Goal: Task Accomplishment & Management: Manage account settings

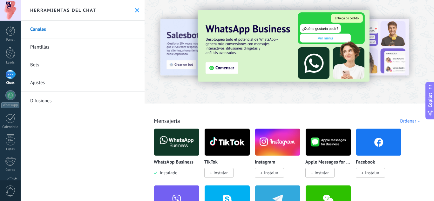
click at [186, 141] on img at bounding box center [176, 142] width 45 height 31
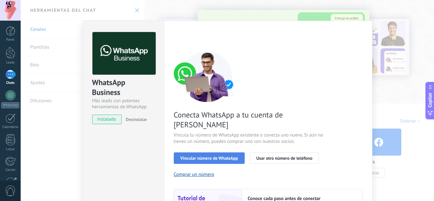
click at [215, 156] on span "Vincular número de WhatsApp" at bounding box center [208, 158] width 57 height 4
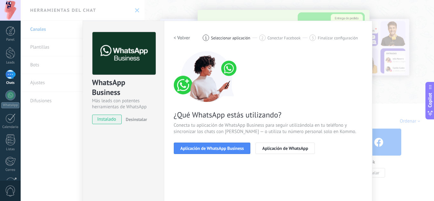
click at [215, 147] on span "Aplicación de WhatsApp Business" at bounding box center [212, 148] width 64 height 4
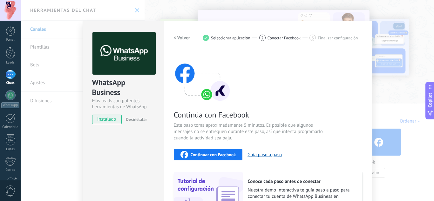
click at [219, 158] on div "Continuar con Facebook" at bounding box center [208, 155] width 56 height 8
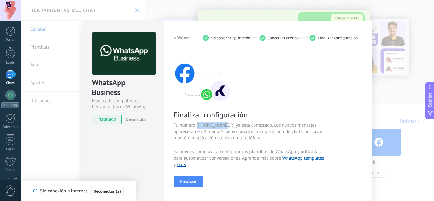
drag, startPoint x: 224, startPoint y: 125, endPoint x: 196, endPoint y: 123, distance: 28.0
click at [196, 123] on span "Tu número 15557971893 ya está conectado. Los nuevos mensajes aparecerán en Komm…" at bounding box center [249, 131] width 151 height 19
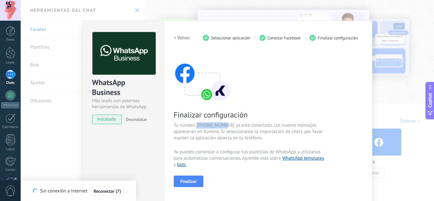
scroll to position [63, 0]
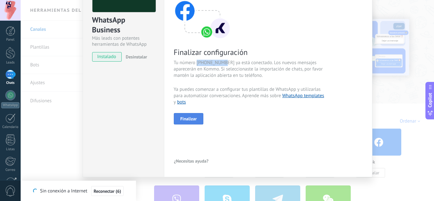
click at [191, 120] on span "Finalizar" at bounding box center [188, 119] width 17 height 4
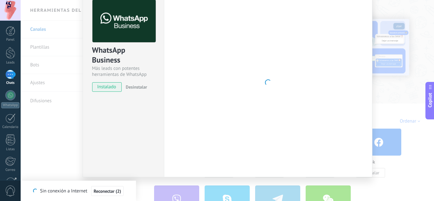
scroll to position [32, 0]
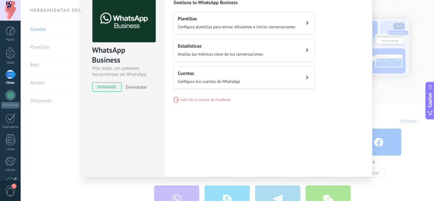
click at [215, 79] on span "Configura tus cuentas de WhatsApp" at bounding box center [209, 81] width 62 height 5
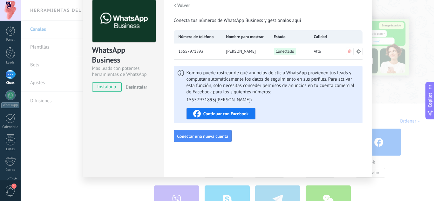
scroll to position [0, 0]
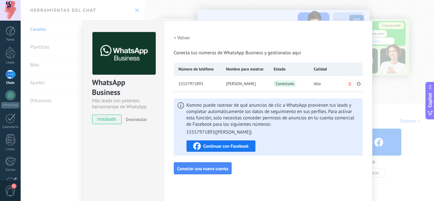
click at [174, 37] on h2 "< Volver" at bounding box center [182, 38] width 17 height 6
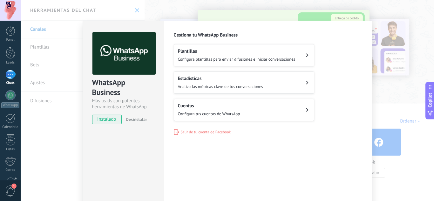
click at [47, 156] on div "WhatsApp Business Más leads con potentes herramientas de WhatsApp instalado Des…" at bounding box center [227, 100] width 413 height 201
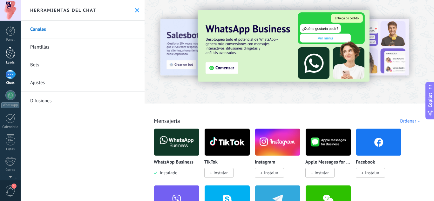
click at [12, 57] on div at bounding box center [11, 53] width 10 height 12
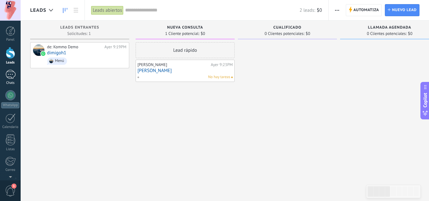
click at [10, 77] on div at bounding box center [10, 74] width 10 height 9
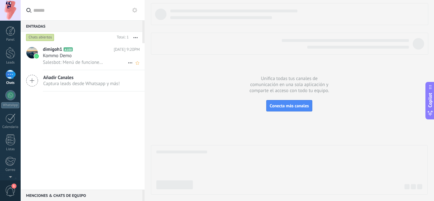
click at [67, 58] on span "Kommo Demo" at bounding box center [57, 56] width 29 height 6
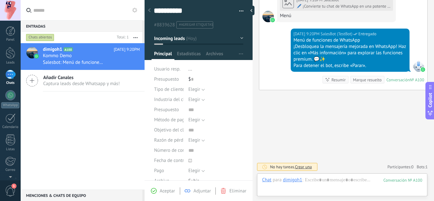
scroll to position [10, 0]
click at [286, 184] on div at bounding box center [342, 186] width 160 height 19
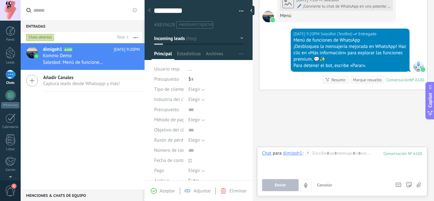
click at [80, 130] on div "dimigoh1 A100 Ayer 9:20PM Kommo Demo Salesbot: Menú de funciones de WhatsApp ¡D…" at bounding box center [83, 116] width 124 height 146
click at [12, 52] on div at bounding box center [11, 53] width 10 height 12
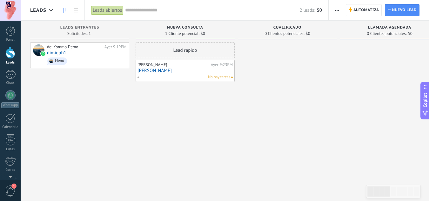
click at [151, 70] on link "[PERSON_NAME]" at bounding box center [185, 70] width 95 height 5
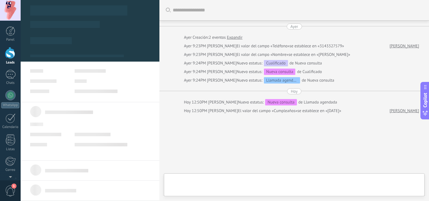
type textarea "*******"
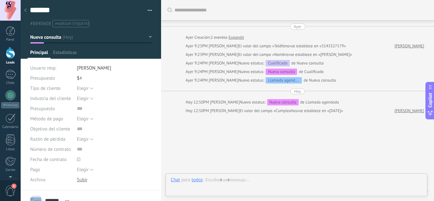
scroll to position [24, 0]
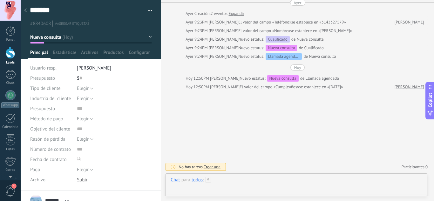
click at [235, 183] on div at bounding box center [297, 186] width 252 height 19
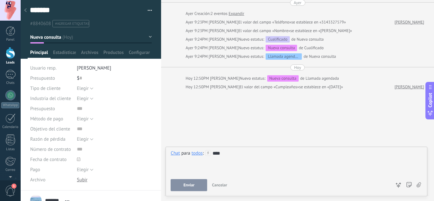
click at [199, 185] on button "Enviar" at bounding box center [189, 185] width 37 height 12
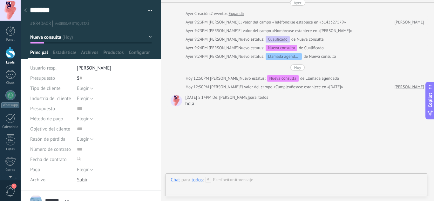
scroll to position [41, 0]
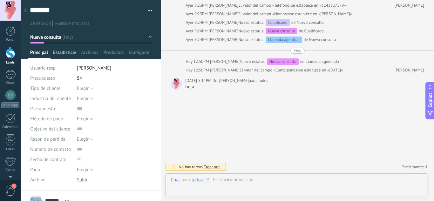
click at [68, 51] on span "Estadísticas" at bounding box center [64, 54] width 23 height 9
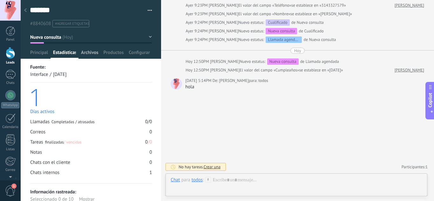
click at [90, 56] on span "Archivos" at bounding box center [89, 54] width 17 height 9
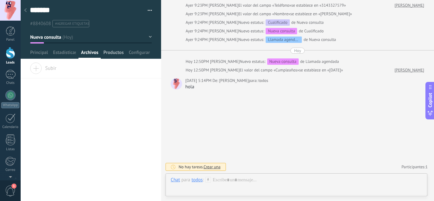
click at [120, 54] on span "Productos" at bounding box center [114, 54] width 20 height 9
click at [139, 51] on span "Configurar" at bounding box center [139, 54] width 21 height 9
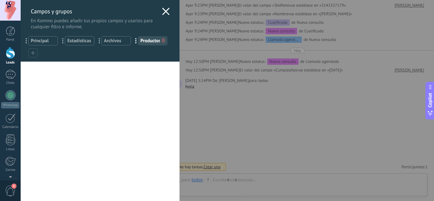
click at [162, 12] on use at bounding box center [165, 11] width 7 height 7
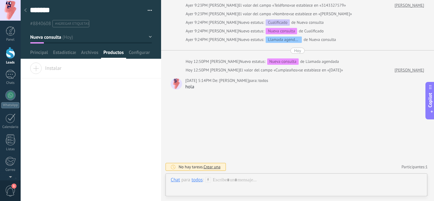
click at [26, 10] on icon at bounding box center [25, 10] width 3 height 4
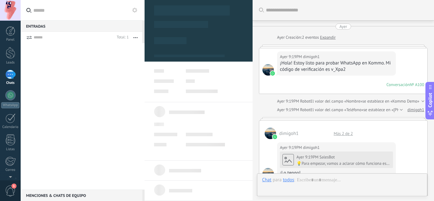
scroll to position [659, 0]
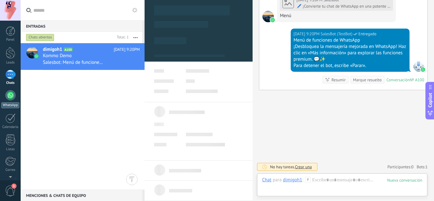
click at [13, 97] on div at bounding box center [10, 95] width 10 height 10
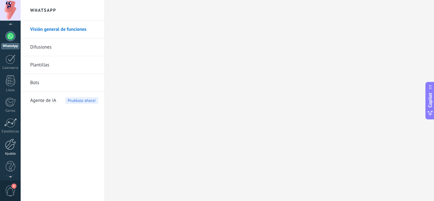
click at [9, 150] on link "Ajustes" at bounding box center [10, 147] width 21 height 17
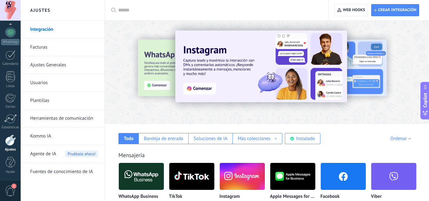
scroll to position [32, 0]
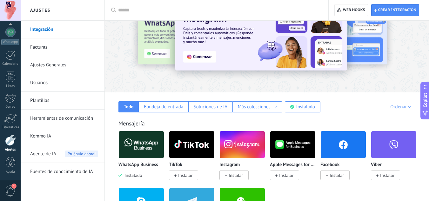
click at [133, 152] on img at bounding box center [141, 144] width 45 height 31
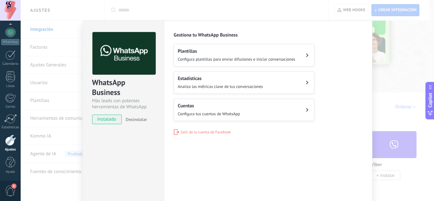
click at [237, 109] on div "Cuentas Configura tus cuentas de WhatsApp" at bounding box center [209, 110] width 62 height 14
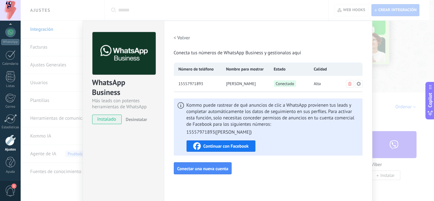
click at [178, 84] on span "15557971893" at bounding box center [190, 84] width 25 height 6
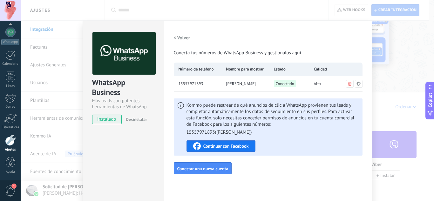
click at [386, 86] on div "WhatsApp Business Más leads con potentes herramientas de WhatsApp instalado Des…" at bounding box center [227, 100] width 413 height 201
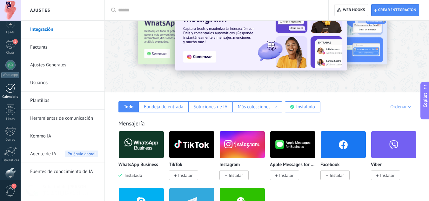
scroll to position [0, 0]
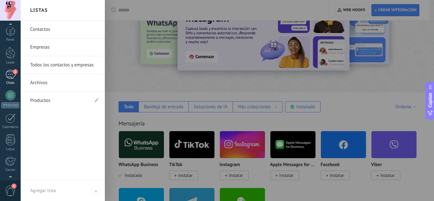
click at [12, 79] on div "1" at bounding box center [10, 74] width 10 height 9
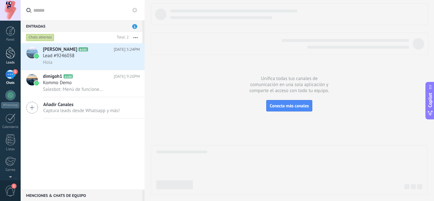
click at [8, 60] on link "Leads" at bounding box center [10, 56] width 21 height 18
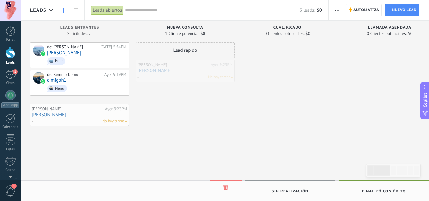
drag, startPoint x: 214, startPoint y: 67, endPoint x: 109, endPoint y: 111, distance: 114.6
drag, startPoint x: 171, startPoint y: 66, endPoint x: 64, endPoint y: 104, distance: 113.8
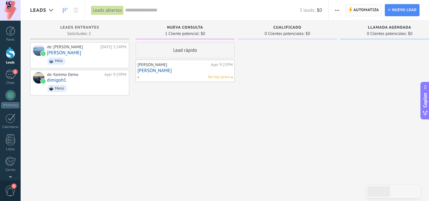
click at [368, 12] on span "Automatiza" at bounding box center [366, 9] width 26 height 11
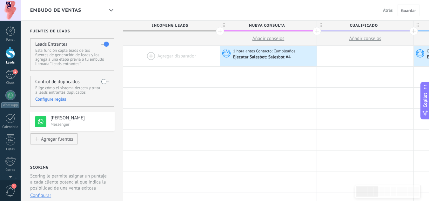
click at [389, 10] on span "Atrás" at bounding box center [388, 10] width 10 height 6
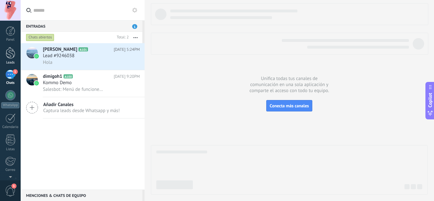
click at [7, 62] on div "Leads" at bounding box center [10, 63] width 18 height 4
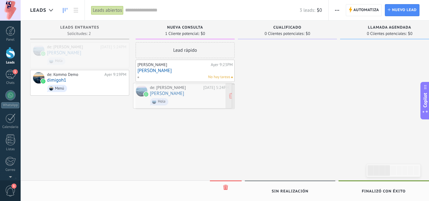
drag, startPoint x: 82, startPoint y: 58, endPoint x: 185, endPoint y: 99, distance: 110.6
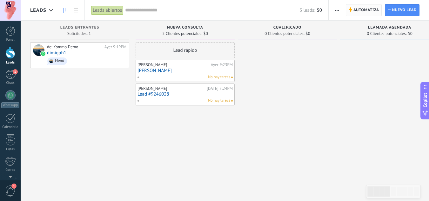
click at [361, 12] on span "Automatiza" at bounding box center [366, 9] width 26 height 11
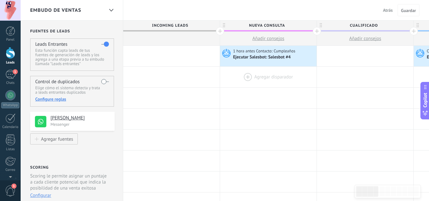
click at [262, 76] on div at bounding box center [268, 77] width 97 height 21
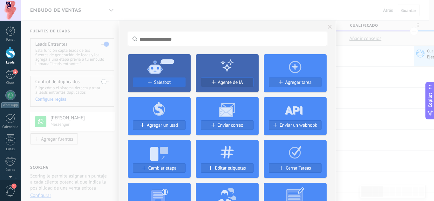
click at [169, 84] on span "Salesbot" at bounding box center [162, 82] width 17 height 5
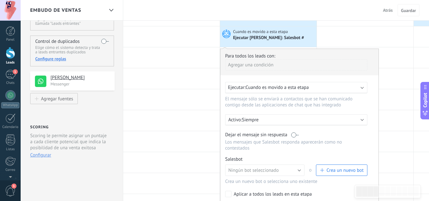
scroll to position [64, 0]
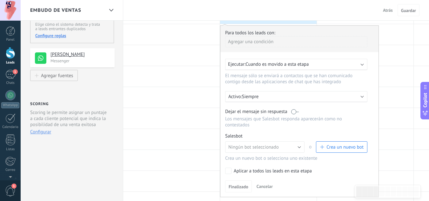
click at [343, 146] on span "Crea un nuevo bot" at bounding box center [344, 147] width 37 height 6
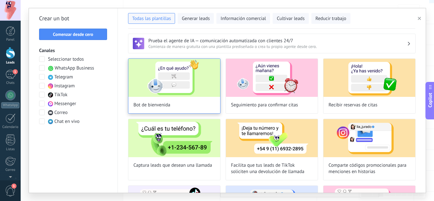
click at [160, 88] on img at bounding box center [174, 78] width 92 height 38
type input "**********"
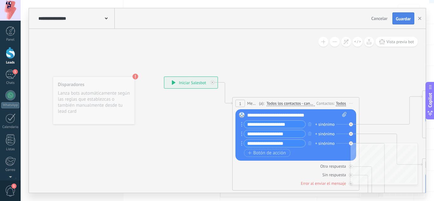
click at [396, 21] on span "Guardar" at bounding box center [403, 19] width 15 height 4
click at [419, 20] on icon "button" at bounding box center [419, 18] width 3 height 3
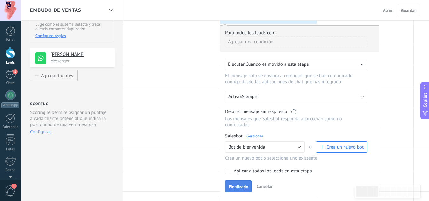
click at [236, 186] on span "Finalizado" at bounding box center [239, 187] width 20 height 4
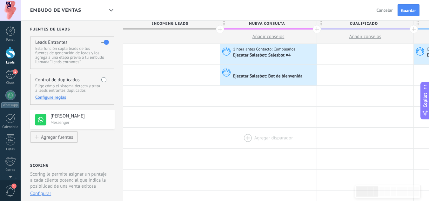
scroll to position [0, 0]
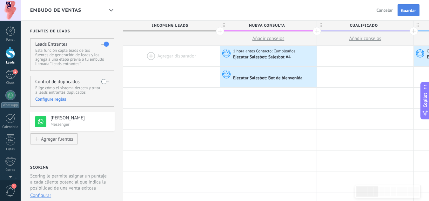
click at [401, 12] on span "Guardar" at bounding box center [408, 10] width 15 height 4
click at [387, 11] on span "Salir" at bounding box center [388, 10] width 9 height 6
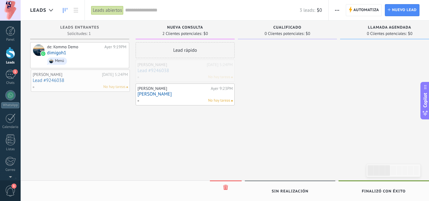
drag, startPoint x: 190, startPoint y: 74, endPoint x: 85, endPoint y: 84, distance: 105.3
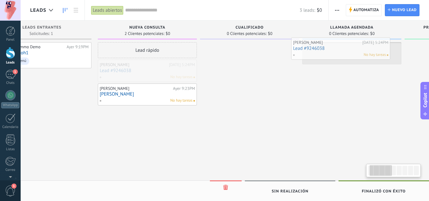
scroll to position [0, 38]
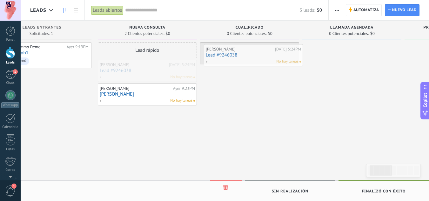
drag, startPoint x: 174, startPoint y: 72, endPoint x: 247, endPoint y: 56, distance: 74.4
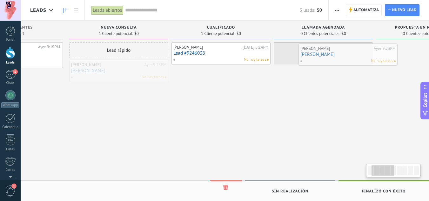
drag, startPoint x: 143, startPoint y: 72, endPoint x: 343, endPoint y: 56, distance: 201.3
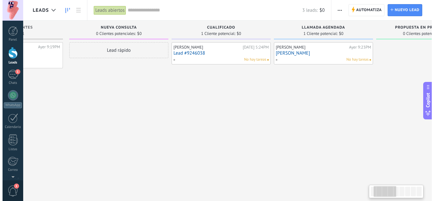
scroll to position [0, 63]
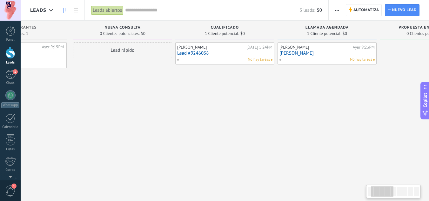
drag, startPoint x: 191, startPoint y: 112, endPoint x: 199, endPoint y: 110, distance: 8.2
click at [199, 110] on div "Diana G Hoy 5:24PM Lead #9246038 No hay tareas" at bounding box center [224, 101] width 99 height 118
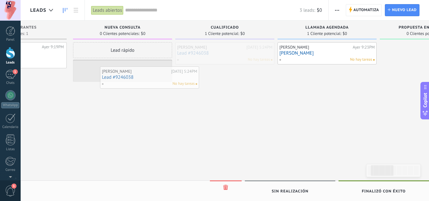
drag, startPoint x: 209, startPoint y: 57, endPoint x: 131, endPoint y: 82, distance: 81.9
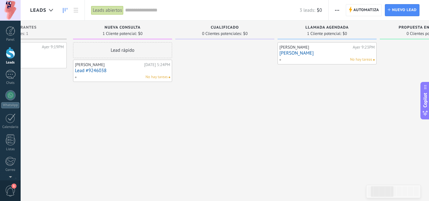
click at [357, 10] on span "Automatiza" at bounding box center [366, 9] width 26 height 11
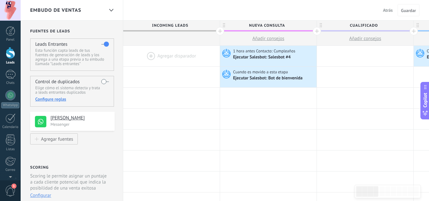
click at [390, 14] on button "Atrás" at bounding box center [387, 10] width 15 height 10
click at [389, 7] on button "Atrás" at bounding box center [387, 10] width 15 height 10
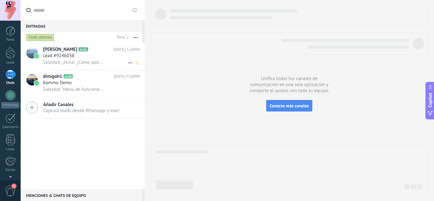
click at [54, 50] on span "[PERSON_NAME]" at bounding box center [60, 49] width 34 height 6
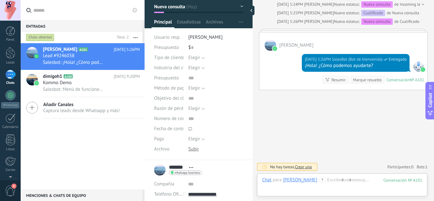
scroll to position [105, 0]
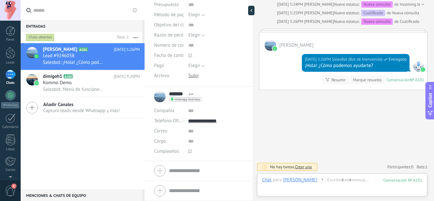
click at [188, 151] on icon at bounding box center [189, 151] width 3 height 3
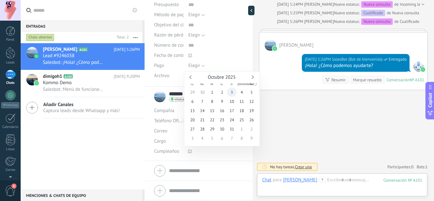
type input "**********"
click at [233, 92] on span "3" at bounding box center [232, 92] width 10 height 9
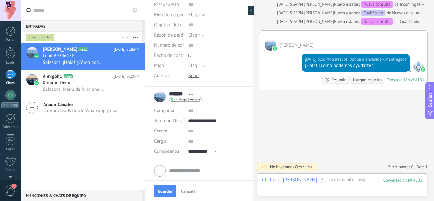
scroll to position [0, 0]
click at [166, 188] on button "Guardar" at bounding box center [165, 191] width 22 height 12
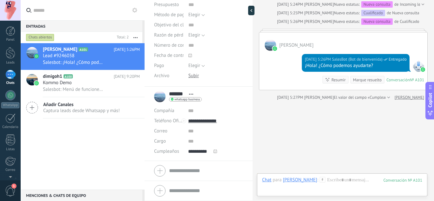
scroll to position [106, 0]
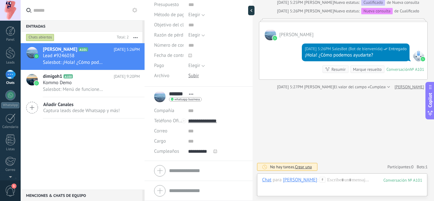
click at [108, 144] on div "Diana G A101 Hoy 5:26PM Lead #9246038 Salesbot: ¡Hola! ¿Cómo podemos ayudarte? …" at bounding box center [83, 116] width 124 height 146
click at [250, 8] on div at bounding box center [251, 11] width 6 height 10
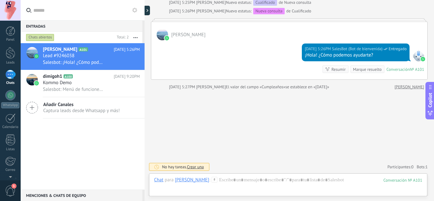
click at [198, 164] on span "Crear una" at bounding box center [195, 166] width 17 height 5
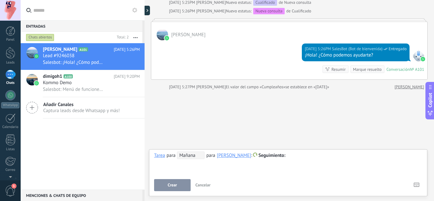
click at [272, 153] on span "Seguimiento" at bounding box center [271, 155] width 27 height 6
click at [251, 133] on div at bounding box center [217, 100] width 434 height 201
click at [270, 156] on span "Seguimiento" at bounding box center [271, 155] width 27 height 6
click at [266, 183] on label "Personalizado" at bounding box center [271, 180] width 57 height 12
click at [271, 177] on label "Personalizado" at bounding box center [271, 180] width 57 height 12
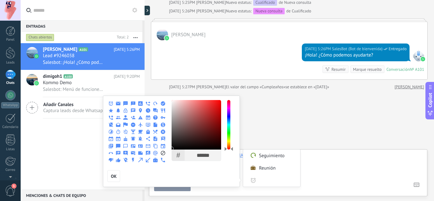
click at [261, 125] on div at bounding box center [217, 100] width 434 height 201
click at [279, 129] on div at bounding box center [217, 100] width 434 height 201
click at [113, 176] on span "OK" at bounding box center [114, 176] width 6 height 4
click at [300, 112] on div at bounding box center [217, 100] width 434 height 201
click at [149, 147] on use at bounding box center [148, 145] width 4 height 3
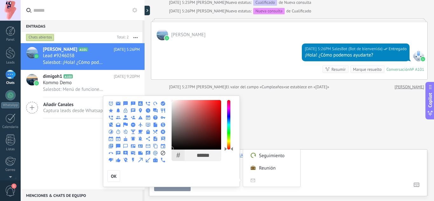
click at [279, 137] on div at bounding box center [217, 100] width 434 height 201
click at [256, 180] on label "Personalizado" at bounding box center [271, 180] width 57 height 12
click at [246, 180] on label "Personalizado" at bounding box center [271, 180] width 57 height 12
click at [181, 189] on div at bounding box center [217, 100] width 434 height 201
drag, startPoint x: 26, startPoint y: 128, endPoint x: 26, endPoint y: 131, distance: 3.2
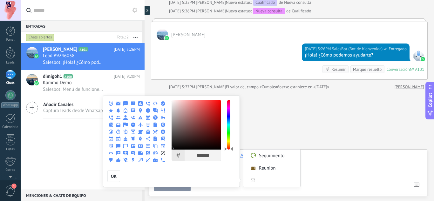
click at [26, 129] on div at bounding box center [217, 100] width 434 height 201
click at [50, 142] on div at bounding box center [217, 100] width 434 height 201
click at [112, 179] on button "OK" at bounding box center [113, 176] width 13 height 12
click at [114, 177] on span "OK" at bounding box center [114, 176] width 6 height 4
click at [123, 125] on icon at bounding box center [125, 125] width 4 height 4
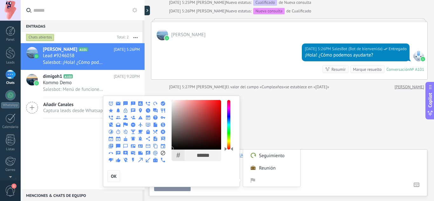
click at [116, 173] on button "OK" at bounding box center [113, 176] width 13 height 12
click at [393, 109] on div at bounding box center [217, 100] width 434 height 201
click at [417, 188] on div at bounding box center [217, 100] width 434 height 201
click at [415, 184] on div at bounding box center [217, 100] width 434 height 201
click at [77, 158] on div at bounding box center [217, 100] width 434 height 201
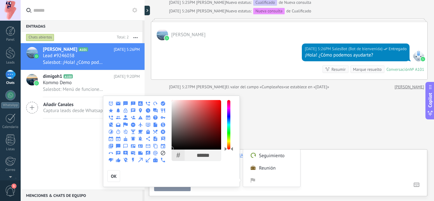
click at [201, 148] on div at bounding box center [196, 125] width 50 height 50
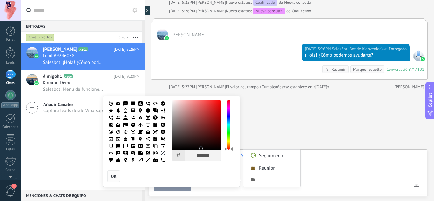
click at [113, 178] on span "OK" at bounding box center [114, 176] width 6 height 4
click at [272, 136] on div at bounding box center [217, 100] width 434 height 201
click at [268, 160] on label "Seguimiento" at bounding box center [271, 156] width 57 height 12
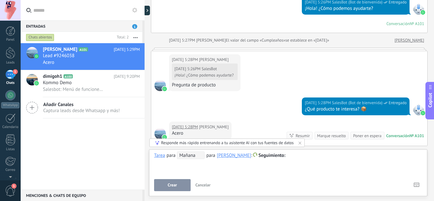
scroll to position [209, 0]
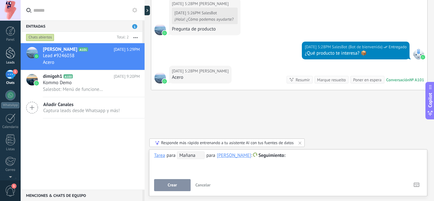
click at [11, 56] on div at bounding box center [11, 53] width 10 height 12
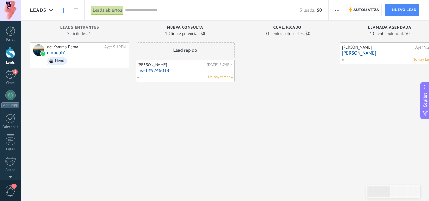
click at [359, 11] on span "Automatiza" at bounding box center [366, 9] width 26 height 11
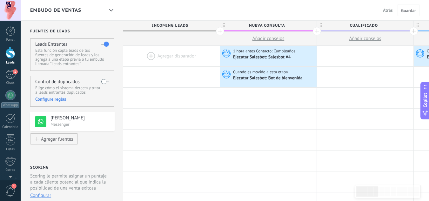
click at [385, 11] on span "Atrás" at bounding box center [388, 10] width 10 height 6
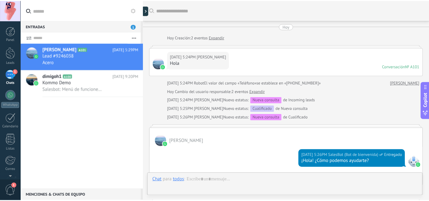
scroll to position [186, 0]
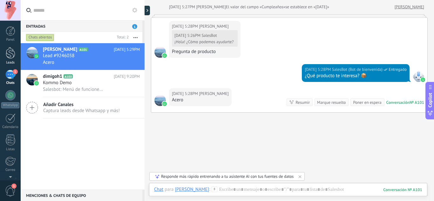
click at [10, 54] on div at bounding box center [11, 53] width 10 height 12
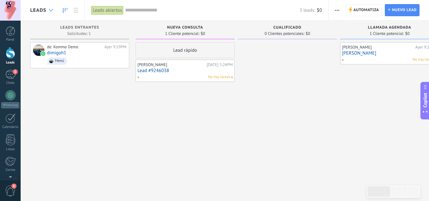
click at [50, 9] on div at bounding box center [51, 10] width 10 height 12
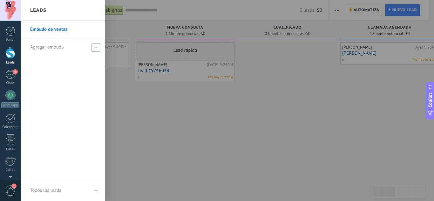
click at [67, 45] on div "Agregar embudo" at bounding box center [64, 46] width 68 height 17
type input "*****"
click at [97, 48] on span at bounding box center [97, 47] width 6 height 4
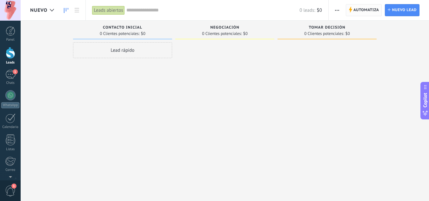
click at [359, 13] on span "Automatiza" at bounding box center [366, 9] width 26 height 11
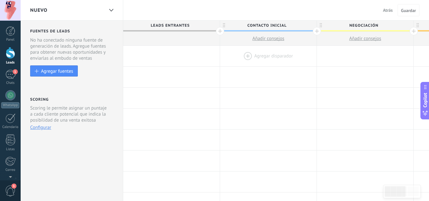
click at [271, 57] on div at bounding box center [268, 56] width 97 height 21
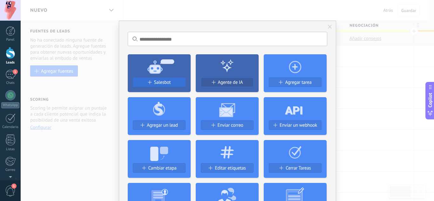
click at [173, 83] on div "Salesbot" at bounding box center [159, 82] width 52 height 5
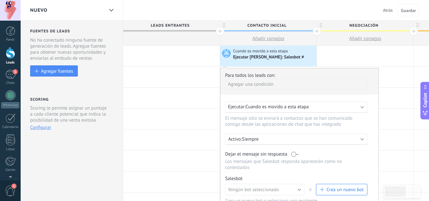
scroll to position [64, 0]
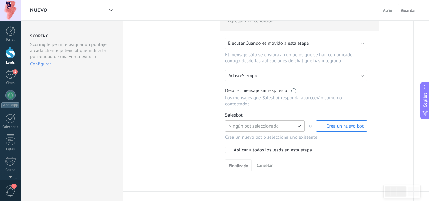
click at [294, 124] on button "Ningún bot seleccionado" at bounding box center [264, 125] width 79 height 11
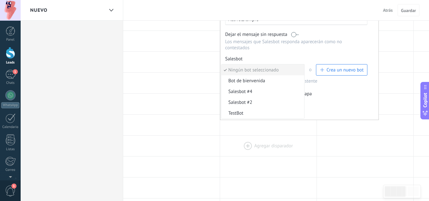
scroll to position [127, 0]
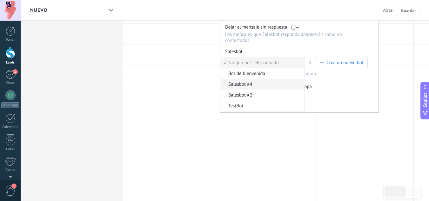
click at [250, 86] on span "Salesbot #4" at bounding box center [261, 84] width 81 height 6
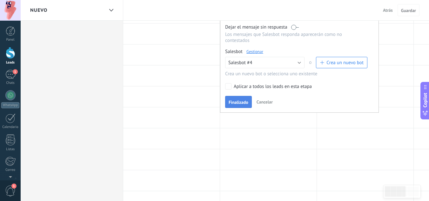
click at [234, 102] on span "Finalizado" at bounding box center [239, 102] width 20 height 4
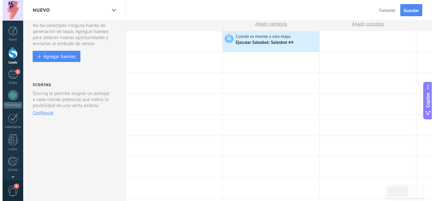
scroll to position [0, 0]
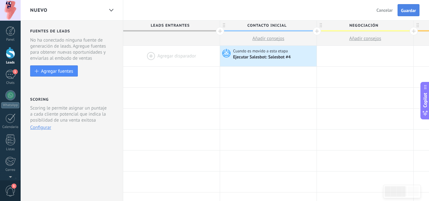
click at [403, 11] on span "Guardar" at bounding box center [408, 10] width 15 height 4
click at [64, 72] on div "Agregar fuentes" at bounding box center [57, 70] width 32 height 5
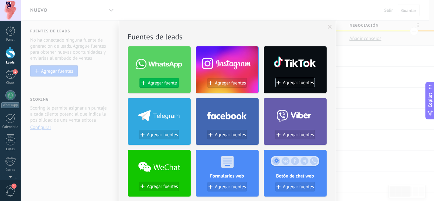
click at [157, 84] on span "Agregar fuente" at bounding box center [162, 82] width 29 height 5
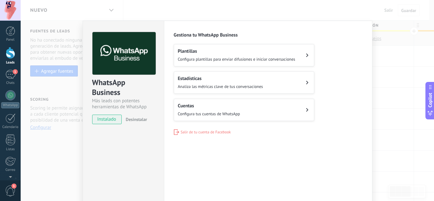
click at [222, 110] on div "Cuentas Configura tus cuentas de WhatsApp" at bounding box center [209, 110] width 62 height 14
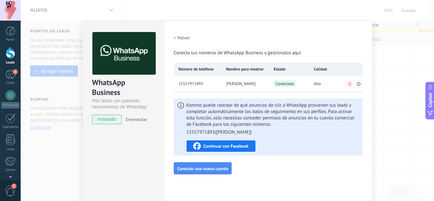
click at [198, 84] on span "15557971893" at bounding box center [190, 84] width 25 height 6
click at [233, 146] on span "Continuar con Facebook" at bounding box center [225, 146] width 45 height 4
click at [184, 37] on h2 "< Volver" at bounding box center [182, 38] width 17 height 6
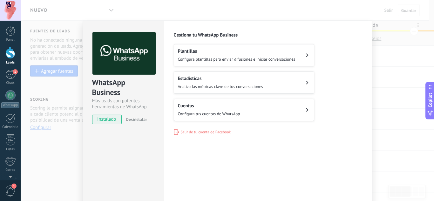
click at [199, 110] on div "Cuentas Configura tus cuentas de WhatsApp" at bounding box center [209, 110] width 62 height 14
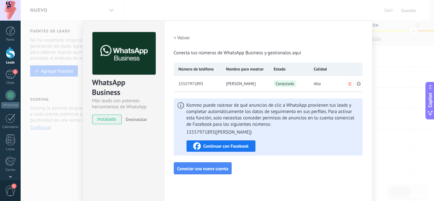
click at [195, 84] on span "15557971893" at bounding box center [190, 84] width 25 height 6
click at [317, 84] on span "Alta" at bounding box center [317, 84] width 7 height 6
click at [357, 85] on icon at bounding box center [358, 83] width 4 height 4
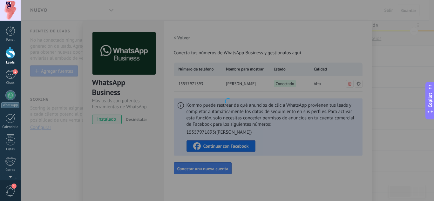
click at [357, 84] on div "15557971893 DIANA GORDILLO Información general Información del perfil Nombre pa…" at bounding box center [227, 100] width 413 height 201
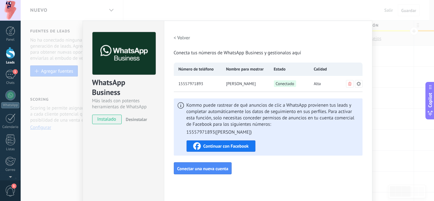
click at [357, 84] on icon at bounding box center [358, 83] width 5 height 5
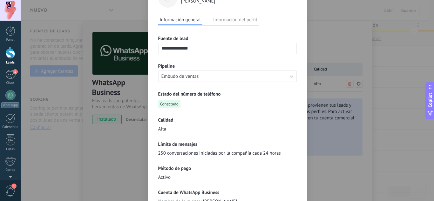
scroll to position [30, 0]
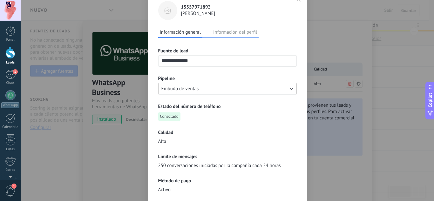
click at [229, 94] on button "Embudo de ventas" at bounding box center [227, 88] width 138 height 11
click at [229, 91] on span "Embudo de ventas" at bounding box center [224, 89] width 140 height 6
click at [159, 89] on span "Embudo de ventas" at bounding box center [224, 89] width 140 height 6
click at [173, 86] on span "Embudo de ventas" at bounding box center [224, 89] width 140 height 6
click at [275, 87] on span "Embudo de ventas" at bounding box center [224, 89] width 140 height 6
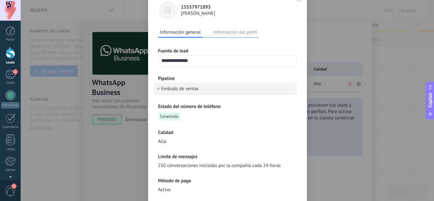
click at [238, 29] on button "Información del perfil" at bounding box center [234, 32] width 47 height 10
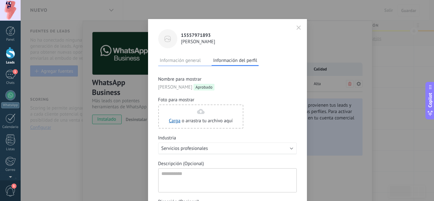
scroll to position [0, 0]
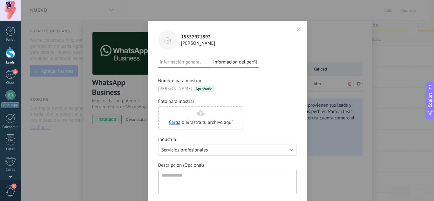
click at [168, 64] on button "Información general" at bounding box center [180, 62] width 44 height 10
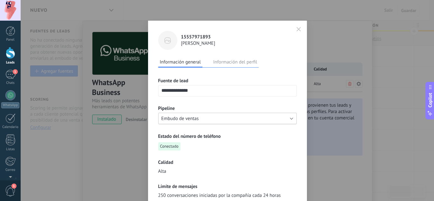
click at [291, 119] on button "Embudo de ventas" at bounding box center [227, 118] width 138 height 11
click at [233, 117] on span "Embudo de ventas" at bounding box center [224, 119] width 140 height 6
click at [296, 31] on icon "button" at bounding box center [298, 29] width 4 height 4
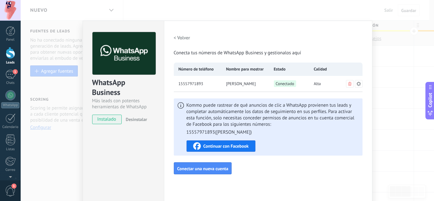
click at [68, 149] on div "WhatsApp Business Más leads con potentes herramientas de WhatsApp instalado Des…" at bounding box center [227, 100] width 413 height 201
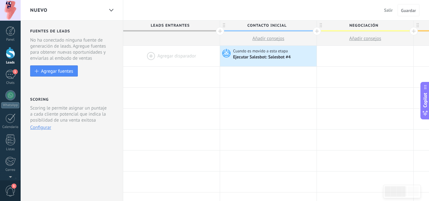
click at [389, 11] on span "Salir" at bounding box center [388, 10] width 9 height 6
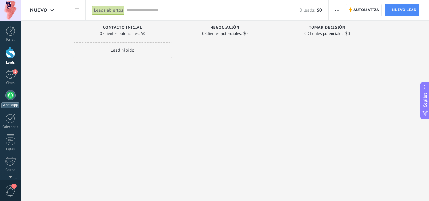
click at [11, 101] on link "WhatsApp" at bounding box center [10, 99] width 21 height 18
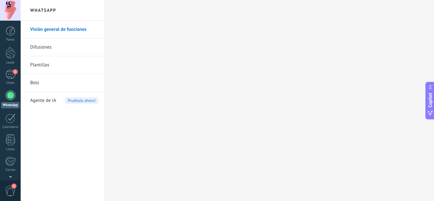
click at [66, 30] on link "Visión general de funciones" at bounding box center [64, 30] width 68 height 18
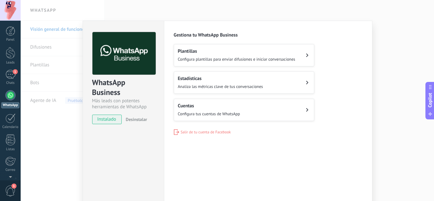
click at [193, 110] on div "Cuentas Configura tus cuentas de WhatsApp" at bounding box center [209, 110] width 62 height 14
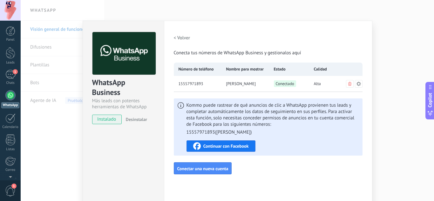
click at [357, 83] on icon at bounding box center [358, 83] width 5 height 5
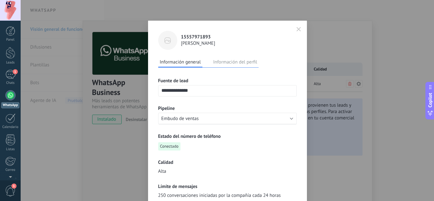
click at [252, 63] on button "Información del perfil" at bounding box center [234, 62] width 47 height 10
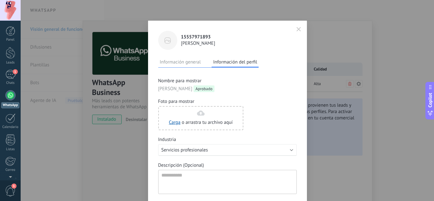
click at [171, 64] on button "Información general" at bounding box center [180, 62] width 44 height 10
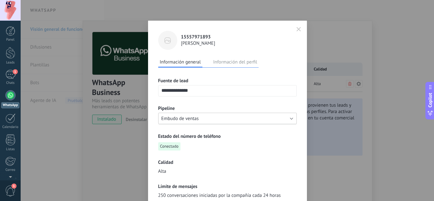
click at [290, 119] on button "Embudo de ventas" at bounding box center [227, 118] width 138 height 11
click at [290, 119] on span "Embudo de ventas" at bounding box center [224, 119] width 140 height 6
click at [219, 119] on span "Embudo de ventas" at bounding box center [224, 119] width 140 height 6
click at [181, 119] on span "Embudo de ventas" at bounding box center [224, 119] width 140 height 6
click at [151, 119] on div "**********" at bounding box center [227, 179] width 159 height 317
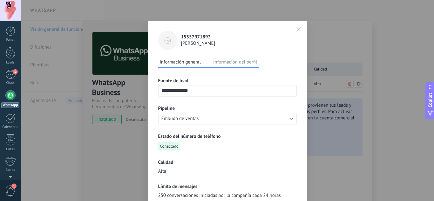
click at [156, 119] on div "**********" at bounding box center [227, 179] width 159 height 317
click at [296, 30] on icon "button" at bounding box center [298, 29] width 4 height 4
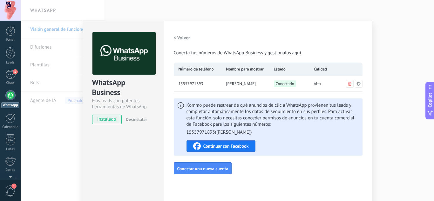
click at [183, 38] on h2 "< Volver" at bounding box center [182, 38] width 17 height 6
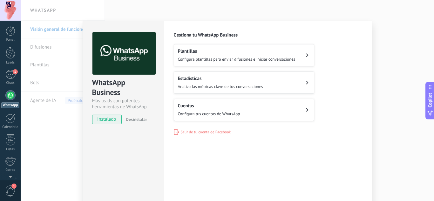
click at [234, 62] on span "Configura plantillas para enviar difusiones e iniciar conversaciones" at bounding box center [236, 59] width 117 height 5
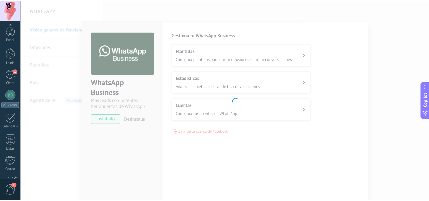
scroll to position [63, 0]
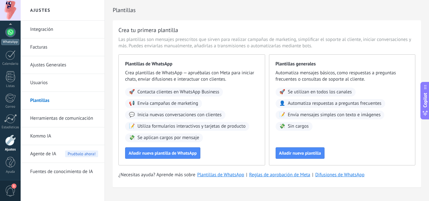
click at [12, 41] on div "WhatsApp" at bounding box center [10, 42] width 18 height 6
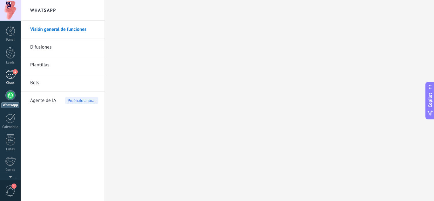
click at [19, 78] on link "1 Chats" at bounding box center [10, 77] width 21 height 15
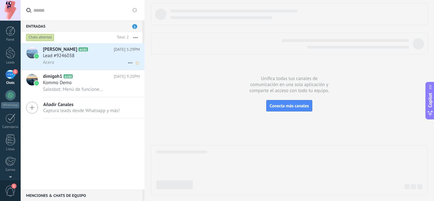
click at [85, 52] on h2 "Diana G A101" at bounding box center [78, 49] width 71 height 6
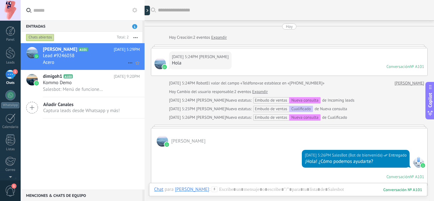
scroll to position [186, 0]
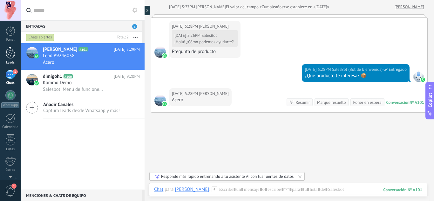
click at [6, 52] on div at bounding box center [11, 53] width 10 height 12
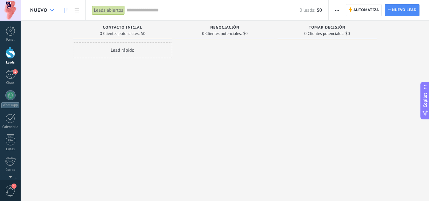
click at [55, 7] on div at bounding box center [52, 10] width 10 height 12
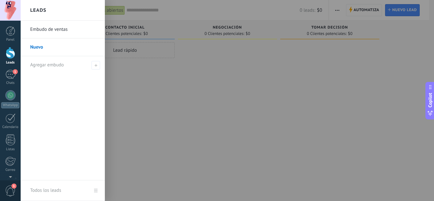
click at [63, 30] on link "Embudo de ventas" at bounding box center [64, 30] width 68 height 18
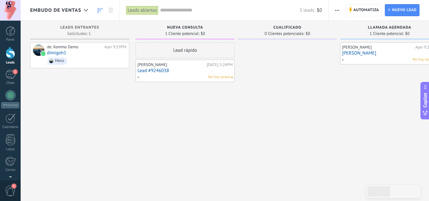
click at [193, 70] on link "Lead #9246038" at bounding box center [185, 70] width 95 height 5
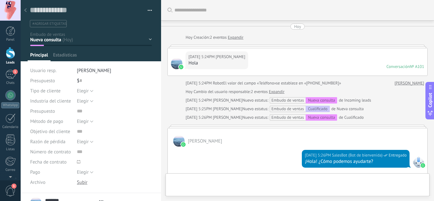
type textarea "**********"
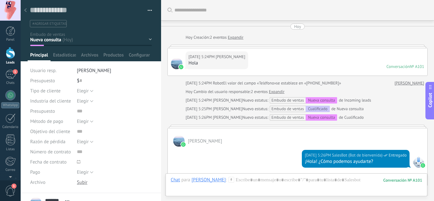
scroll to position [209, 0]
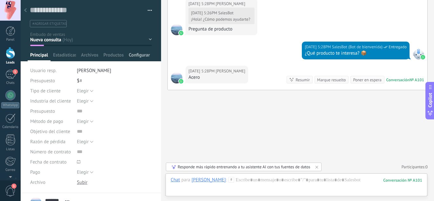
click at [145, 55] on span "Configurar" at bounding box center [139, 56] width 21 height 9
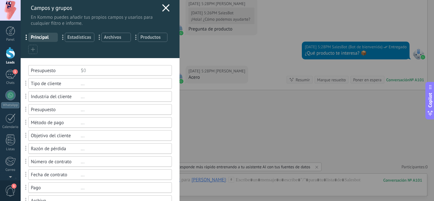
scroll to position [0, 0]
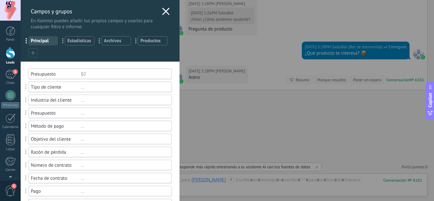
click at [166, 8] on icon at bounding box center [166, 12] width 8 height 8
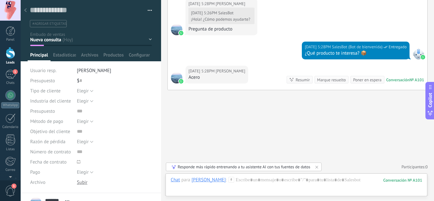
click at [0, 0] on div "Nueva consulta Cualificado Llamada agendada Propuesta en preparación Propuesta …" at bounding box center [0, 0] width 0 height 0
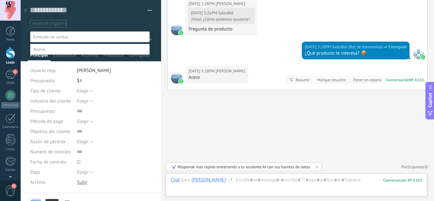
click at [65, 55] on label at bounding box center [89, 49] width 119 height 11
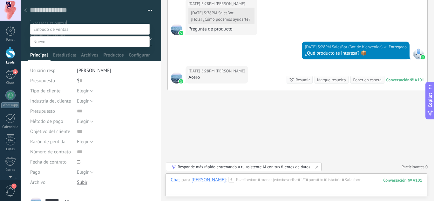
click at [0, 0] on label "Contacto inicial" at bounding box center [0, 0] width 0 height 0
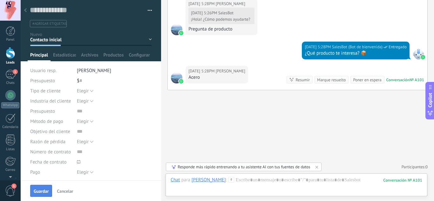
click at [40, 190] on span "Guardar" at bounding box center [41, 191] width 15 height 4
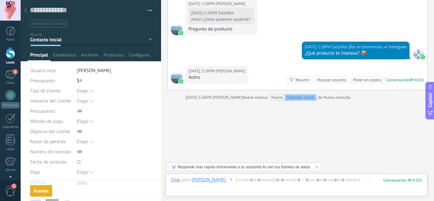
scroll to position [215, 0]
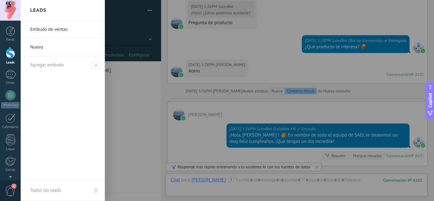
drag, startPoint x: 10, startPoint y: 55, endPoint x: 38, endPoint y: 48, distance: 29.6
click at [10, 55] on div at bounding box center [11, 53] width 10 height 12
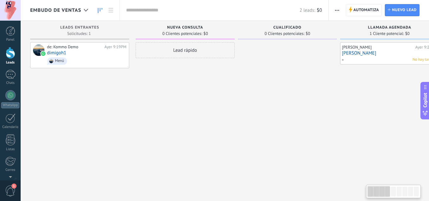
click at [61, 12] on span "Embudo de ventas" at bounding box center [55, 10] width 51 height 6
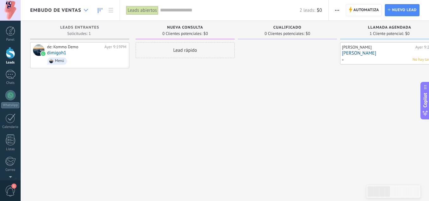
click at [85, 10] on icon at bounding box center [86, 10] width 4 height 3
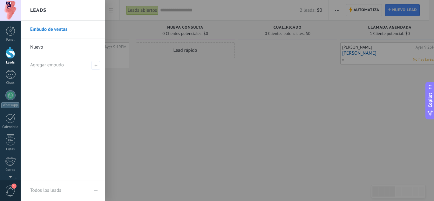
click at [65, 51] on link "Nuevo" at bounding box center [64, 47] width 68 height 18
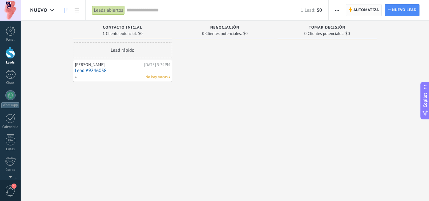
click at [362, 8] on span "Automatiza" at bounding box center [366, 9] width 26 height 11
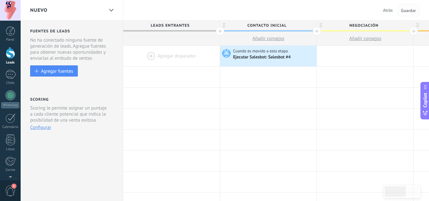
click at [409, 10] on span "Guardar" at bounding box center [408, 10] width 15 height 4
click at [388, 10] on span "Atrás" at bounding box center [388, 10] width 10 height 6
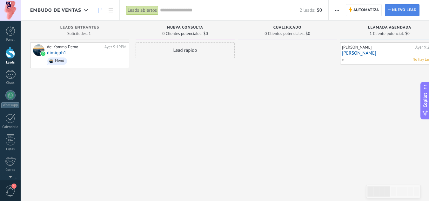
click at [398, 10] on span "Nuevo lead" at bounding box center [404, 9] width 25 height 11
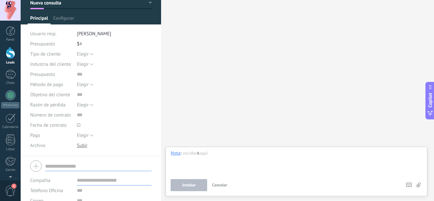
scroll to position [64, 0]
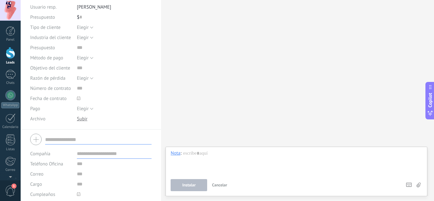
click at [80, 139] on input "text" at bounding box center [98, 139] width 106 height 10
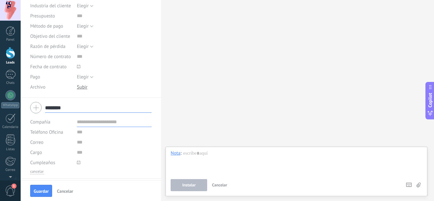
type input "********"
click at [78, 135] on input "text" at bounding box center [114, 132] width 75 height 10
click at [98, 130] on input "******" at bounding box center [114, 132] width 75 height 10
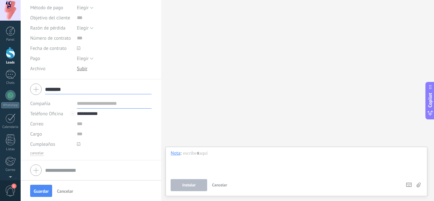
type input "**********"
click at [77, 146] on div at bounding box center [78, 144] width 7 height 7
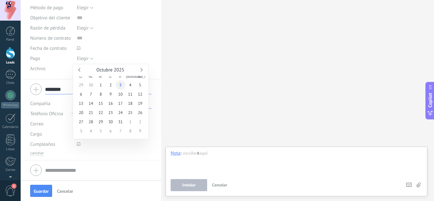
type input "**********"
click at [121, 83] on span "3" at bounding box center [121, 84] width 10 height 9
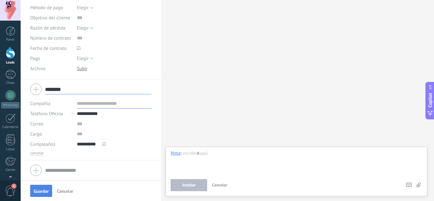
click at [34, 191] on span "Guardar" at bounding box center [41, 191] width 15 height 4
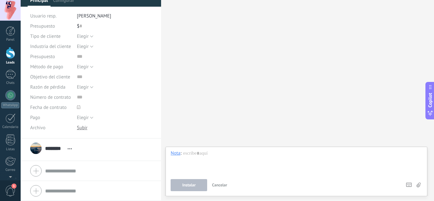
scroll to position [55, 0]
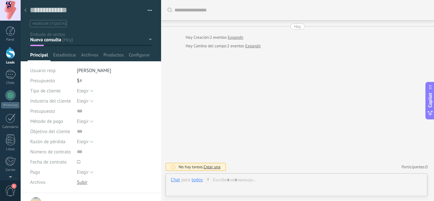
scroll to position [10, 0]
click at [23, 11] on div at bounding box center [25, 10] width 9 height 12
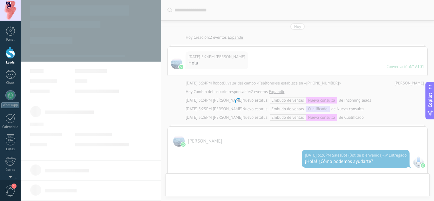
scroll to position [291, 0]
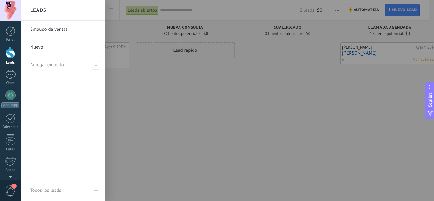
click at [10, 54] on div at bounding box center [11, 53] width 10 height 12
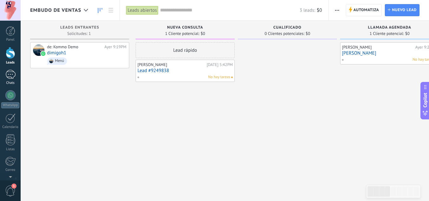
click at [14, 77] on div "1" at bounding box center [10, 74] width 10 height 9
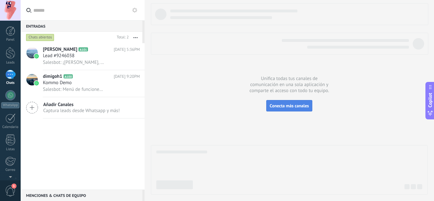
click at [291, 109] on button "Conecta más canales" at bounding box center [289, 105] width 46 height 11
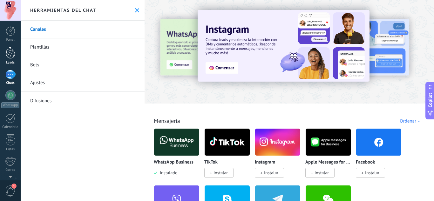
click at [11, 59] on link "Leads" at bounding box center [10, 56] width 21 height 18
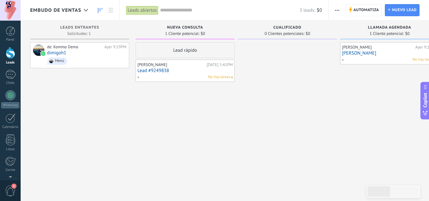
click at [178, 68] on link "Lead #9249838" at bounding box center [185, 70] width 95 height 5
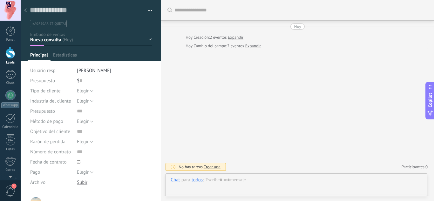
type textarea "**********"
click at [221, 179] on div at bounding box center [297, 186] width 252 height 19
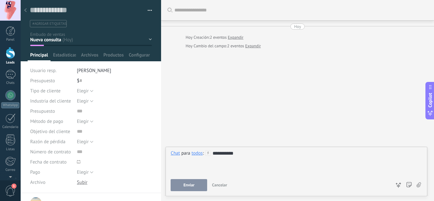
click at [191, 185] on span "Enviar" at bounding box center [189, 185] width 11 height 4
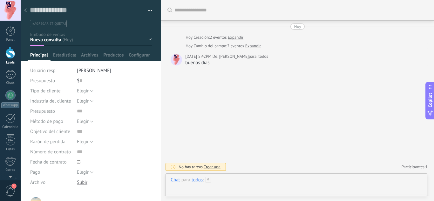
click at [216, 180] on div at bounding box center [297, 186] width 252 height 19
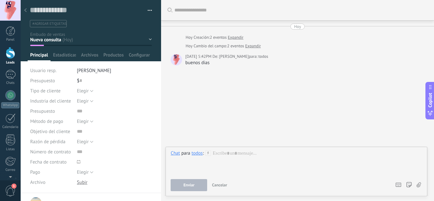
click at [209, 152] on icon at bounding box center [208, 153] width 6 height 6
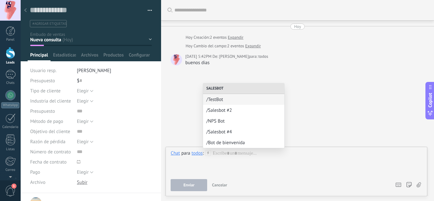
click at [231, 113] on span "/Salesbot #2" at bounding box center [243, 110] width 75 height 6
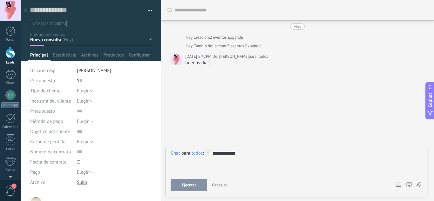
click at [188, 187] on span "Ejecutar" at bounding box center [189, 185] width 14 height 4
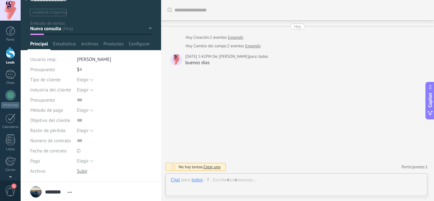
scroll to position [0, 0]
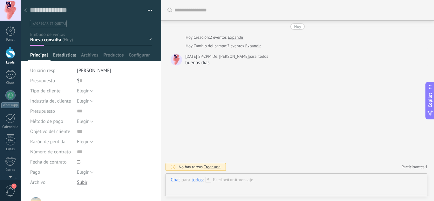
click at [55, 55] on span "Estadísticas" at bounding box center [64, 56] width 23 height 9
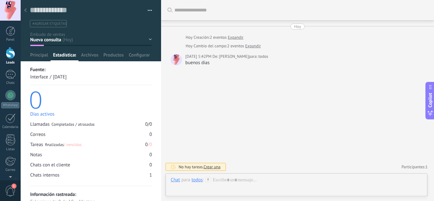
click at [24, 9] on icon at bounding box center [25, 10] width 3 height 4
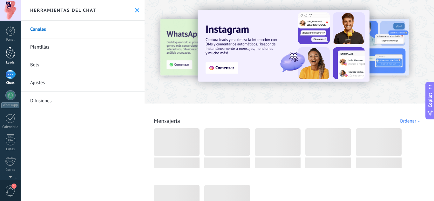
click at [8, 60] on link "Leads" at bounding box center [10, 56] width 21 height 18
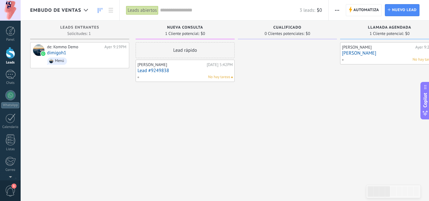
click at [213, 73] on link "Lead #9249838" at bounding box center [185, 70] width 95 height 5
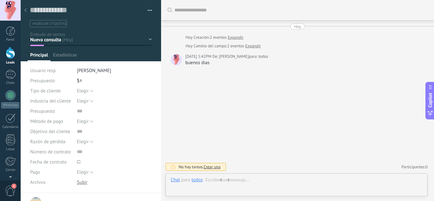
type textarea "**********"
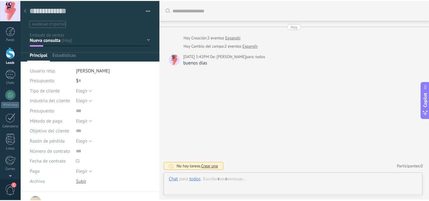
scroll to position [10, 0]
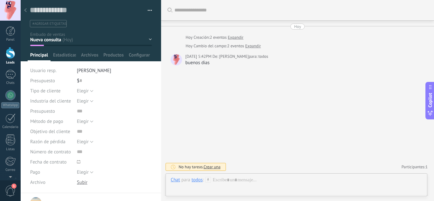
click at [23, 12] on div at bounding box center [25, 10] width 9 height 12
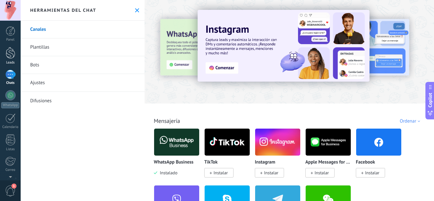
click at [12, 55] on div at bounding box center [11, 53] width 10 height 12
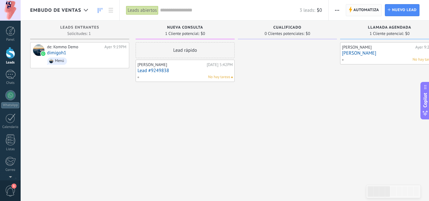
click at [364, 10] on span "Automatiza" at bounding box center [366, 9] width 26 height 11
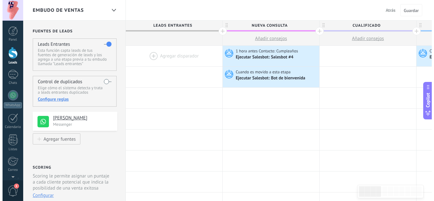
scroll to position [10, 0]
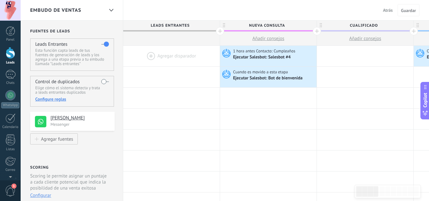
click at [387, 12] on span "Atrás" at bounding box center [388, 10] width 10 height 6
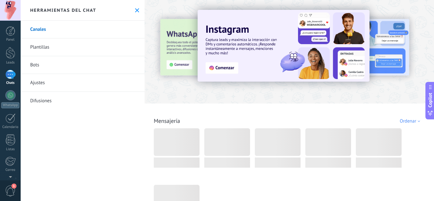
click at [135, 11] on use at bounding box center [137, 10] width 4 height 4
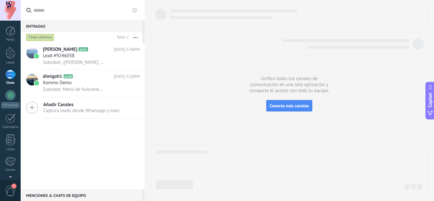
click at [136, 37] on icon "button" at bounding box center [135, 37] width 4 height 1
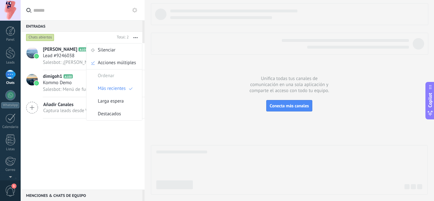
click at [58, 144] on div "[PERSON_NAME] A101 [DATE] 5:36PM Lead #9246038 Salesbot: ¡Hola, [PERSON_NAME] !…" at bounding box center [83, 116] width 124 height 146
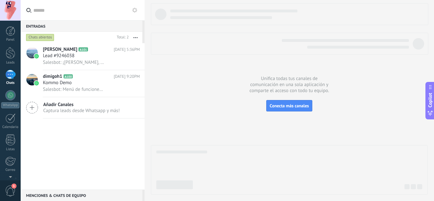
click at [30, 104] on icon at bounding box center [32, 108] width 12 height 12
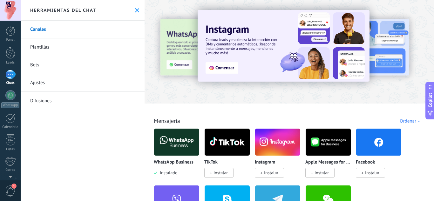
click at [38, 50] on link "Plantillas" at bounding box center [83, 47] width 124 height 18
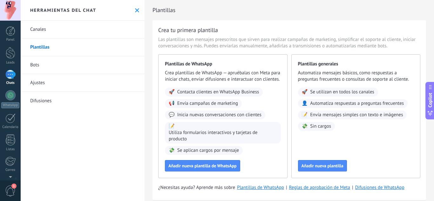
scroll to position [19, 0]
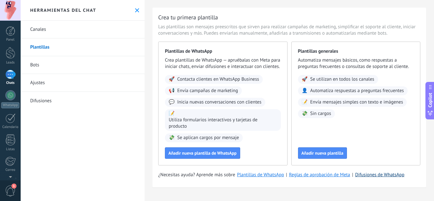
click at [377, 177] on link "Difusiones de WhatsApp" at bounding box center [379, 175] width 49 height 6
